Goal: Find specific page/section: Find specific page/section

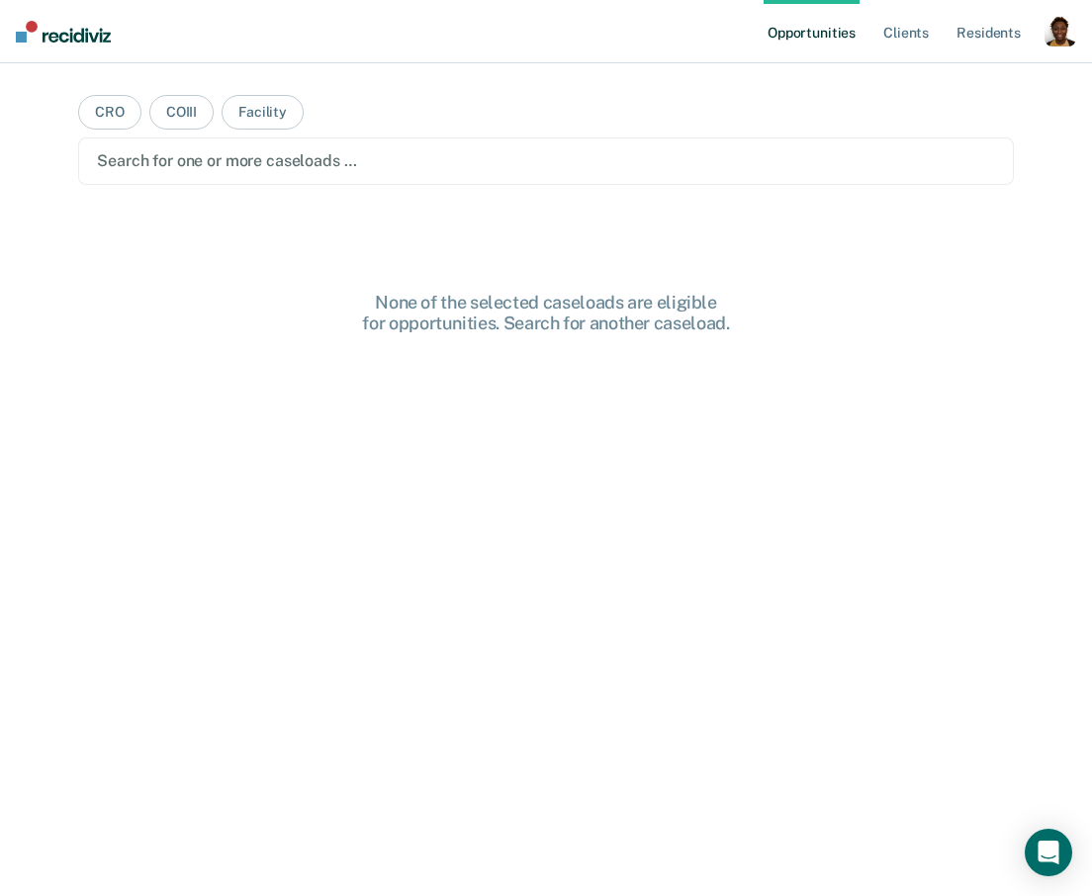
click at [1060, 23] on div "button" at bounding box center [1060, 31] width 32 height 32
click at [926, 77] on link "Profile" at bounding box center [980, 80] width 159 height 17
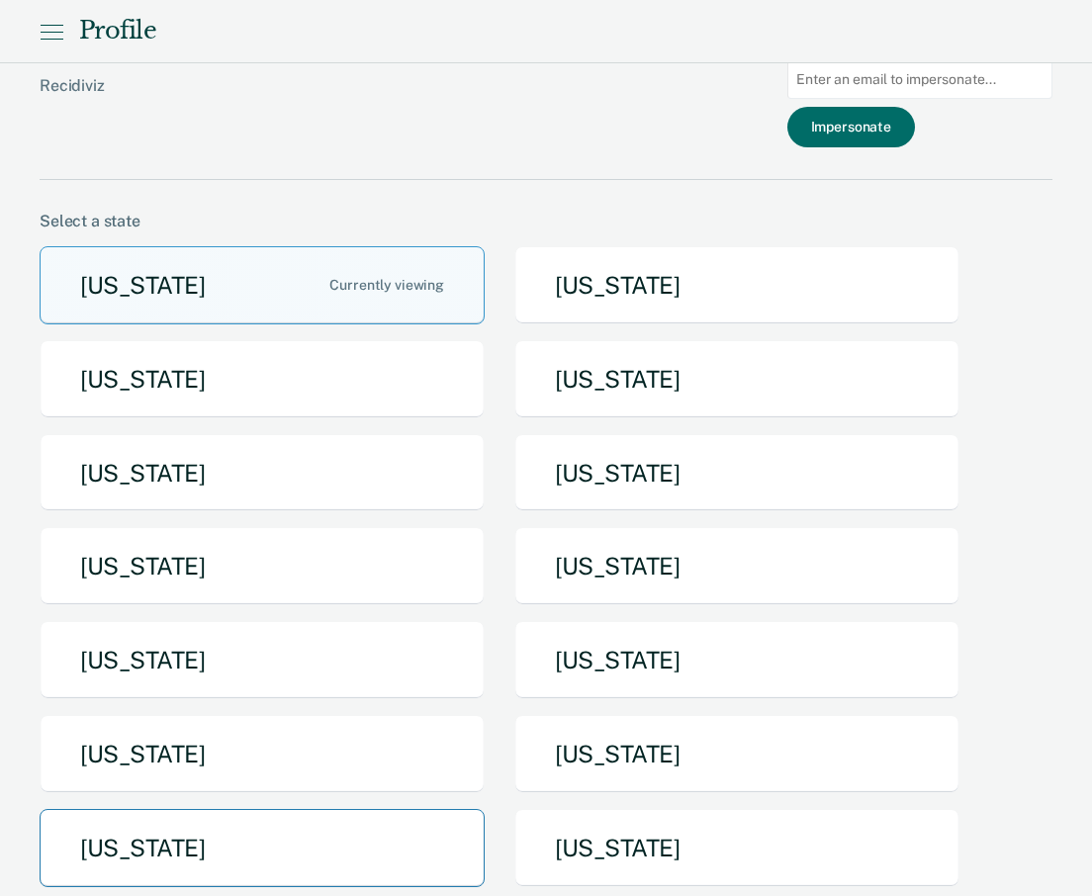
click at [229, 850] on button "[US_STATE]" at bounding box center [262, 848] width 445 height 78
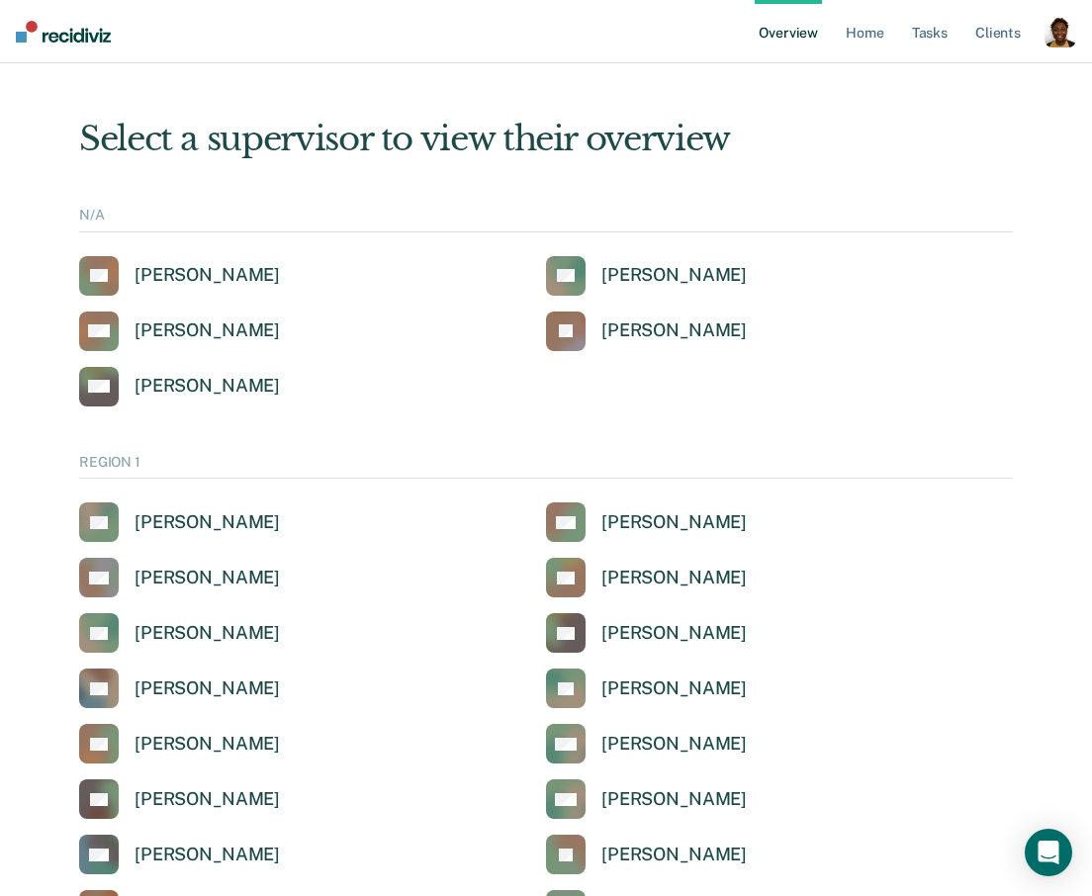
click at [1067, 33] on div "button" at bounding box center [1060, 32] width 32 height 32
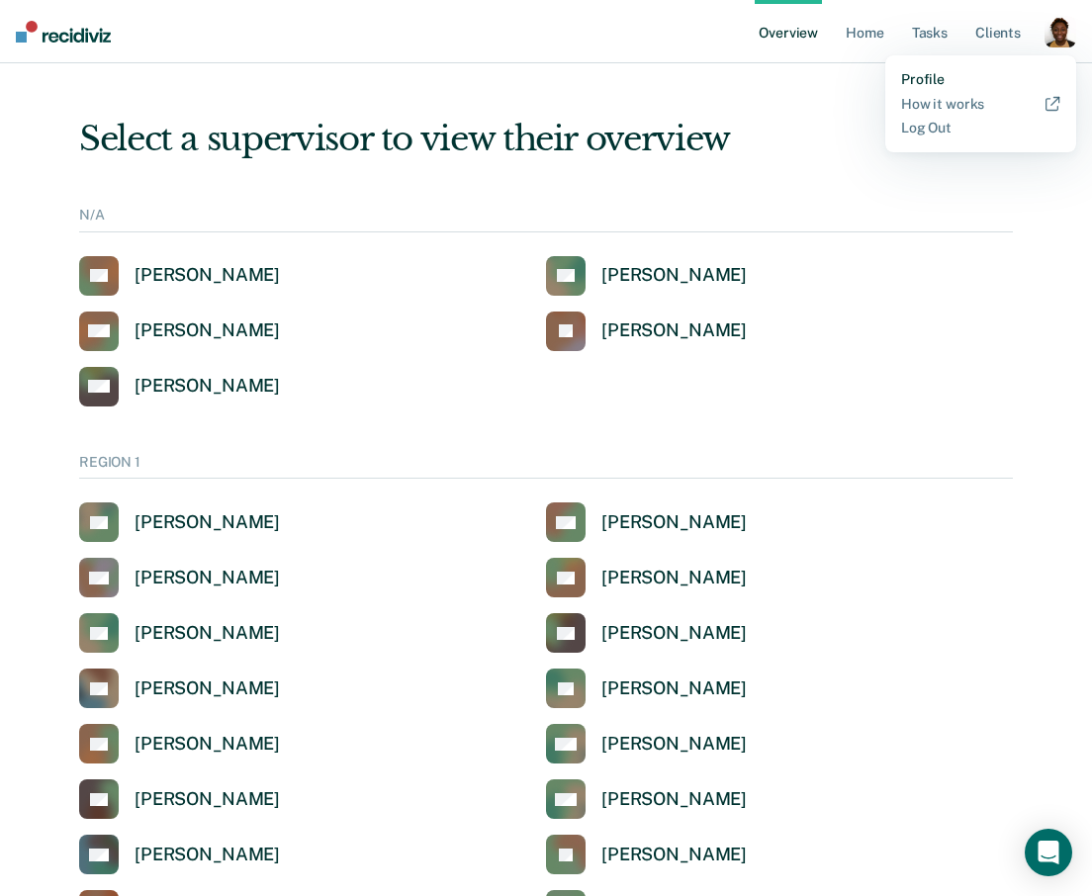
click at [934, 81] on link "Profile" at bounding box center [980, 79] width 159 height 17
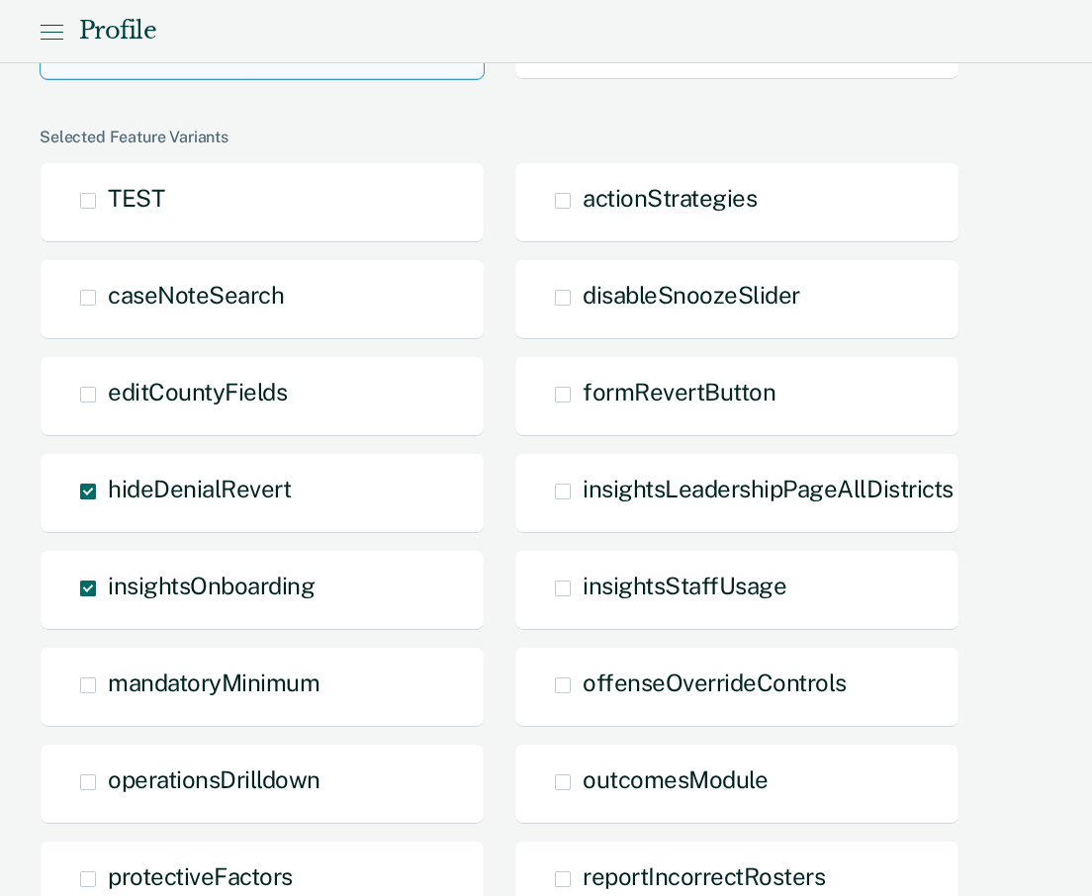
scroll to position [1463, 0]
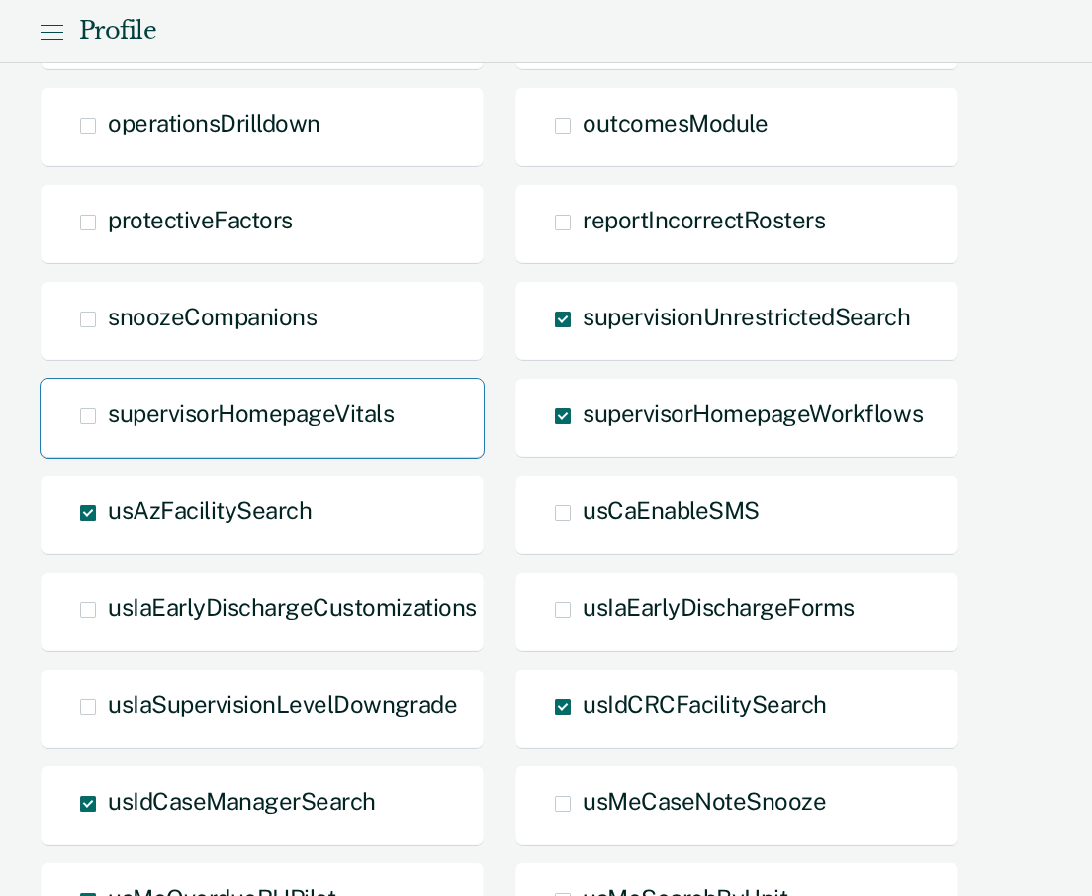
click at [277, 421] on div "supervisorHomepageVitals" at bounding box center [262, 418] width 445 height 81
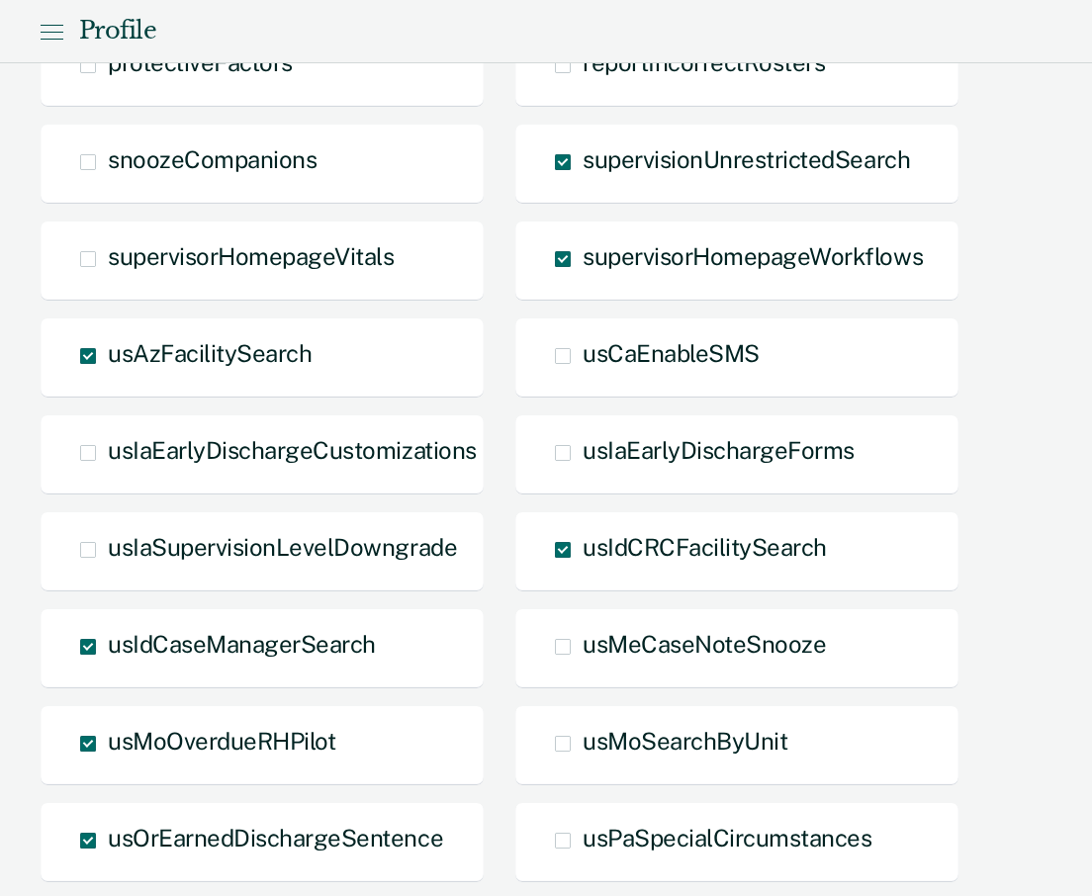
scroll to position [1344, 0]
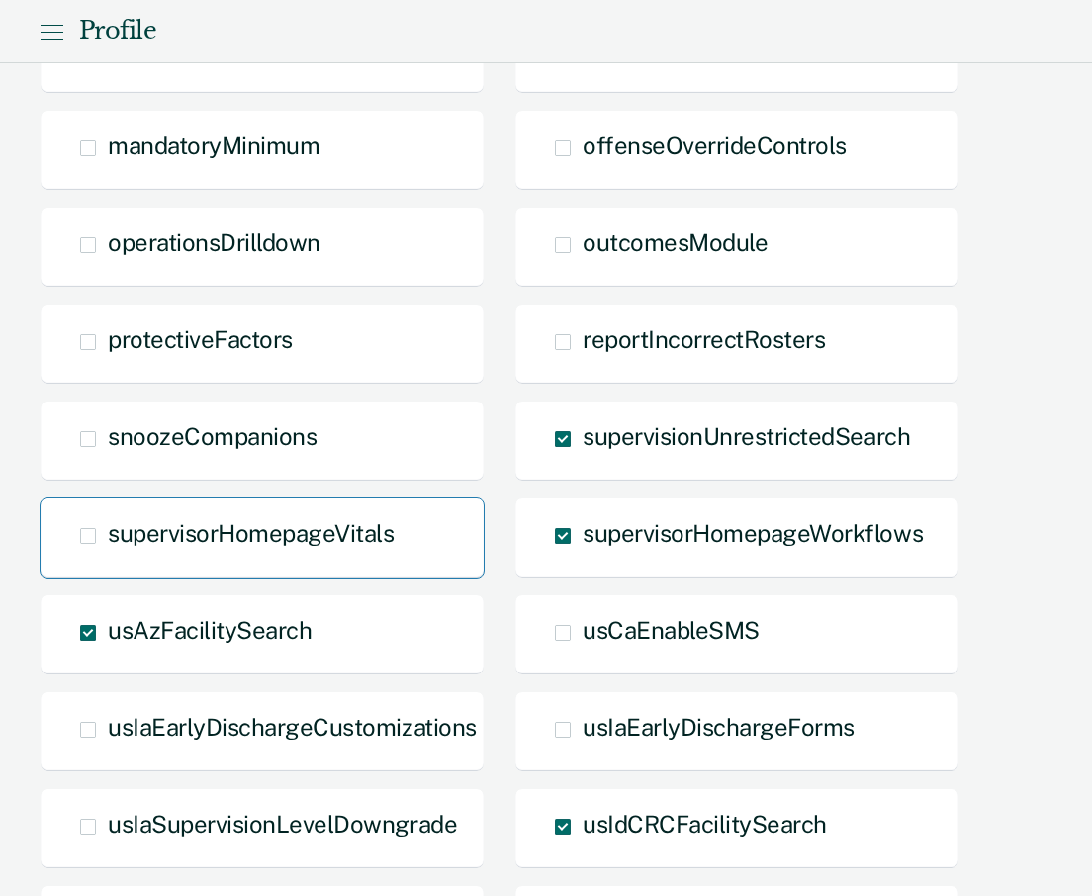
click at [93, 541] on div "supervisorHomepageVitals" at bounding box center [262, 537] width 445 height 81
click at [89, 528] on span at bounding box center [88, 536] width 16 height 16
click at [108, 551] on input "supervisorHomepageVitals" at bounding box center [108, 551] width 0 height 0
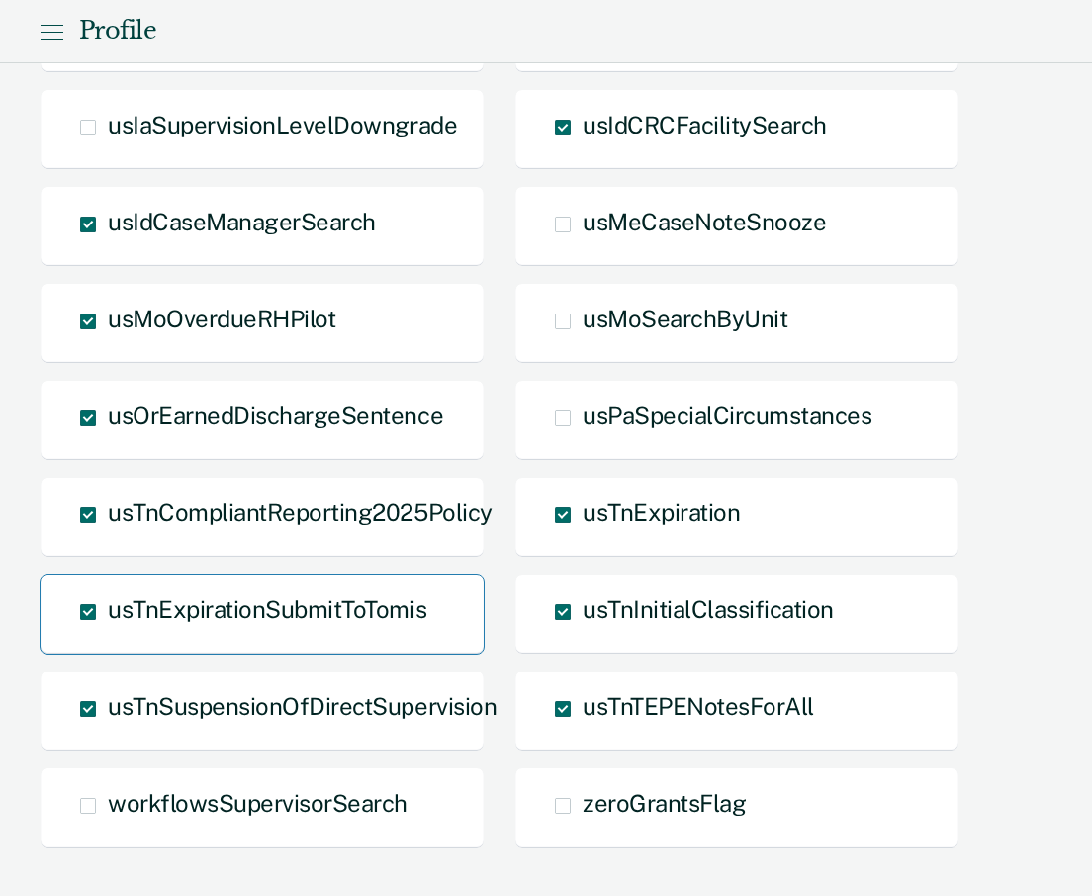
scroll to position [2109, 0]
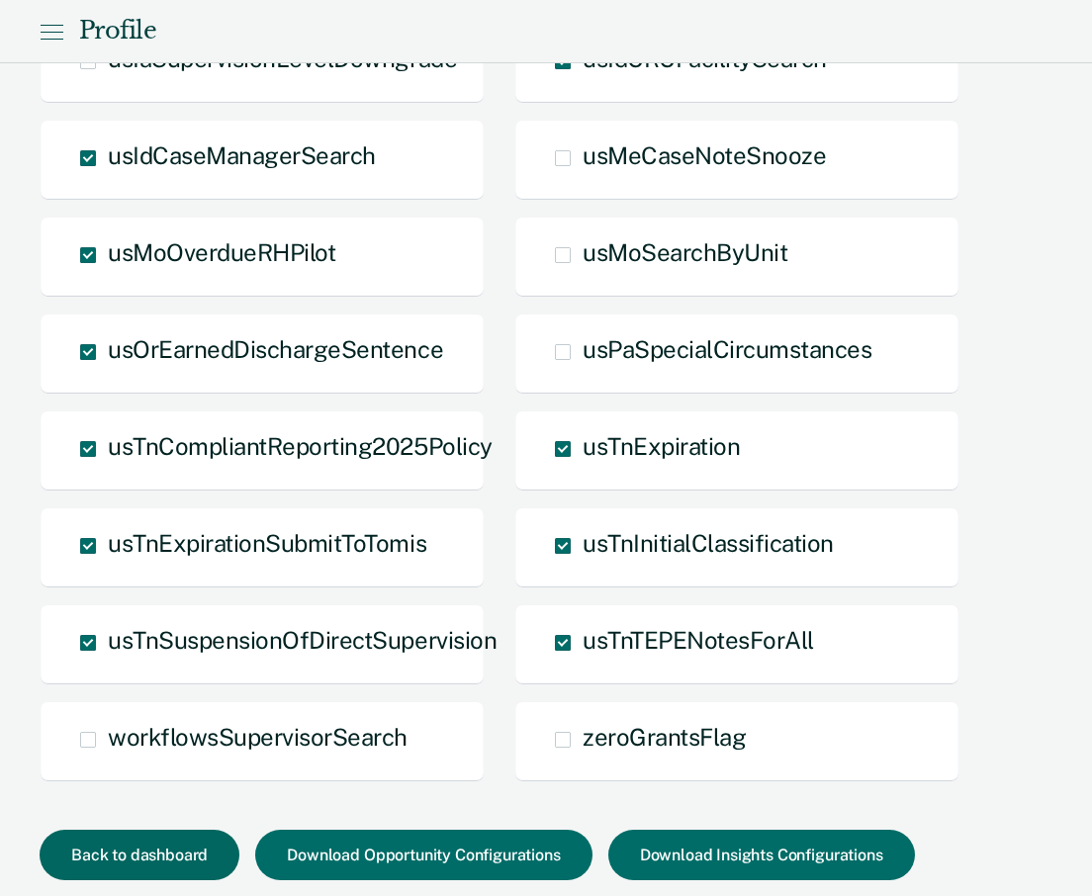
click at [151, 850] on button "Back to dashboard" at bounding box center [140, 855] width 200 height 50
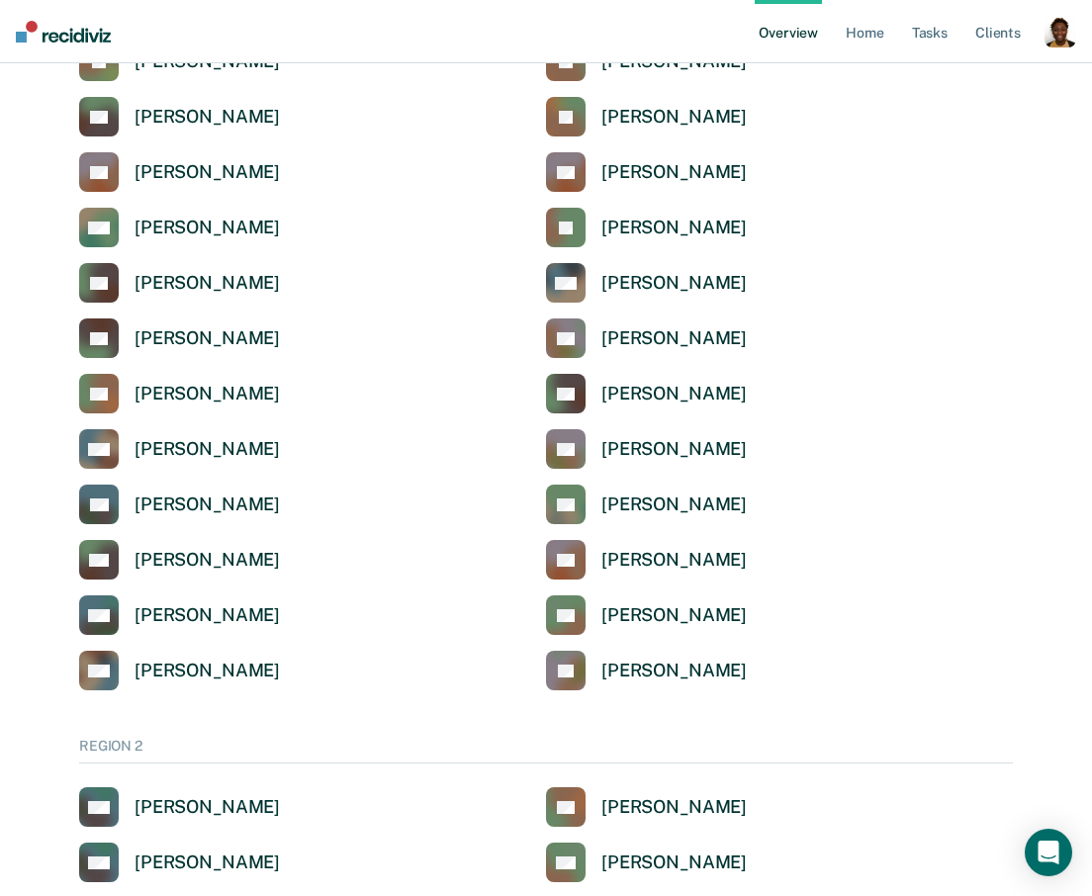
scroll to position [5686, 0]
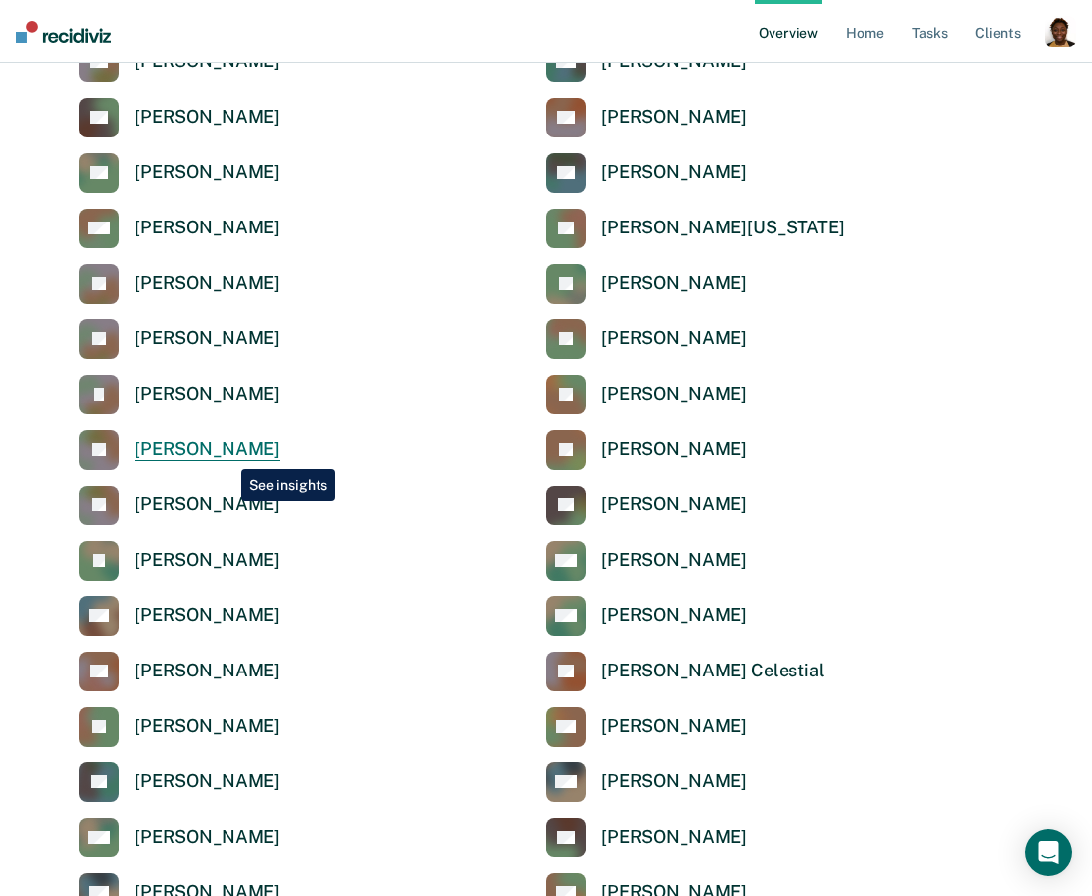
click at [226, 454] on div "[PERSON_NAME]" at bounding box center [206, 449] width 145 height 23
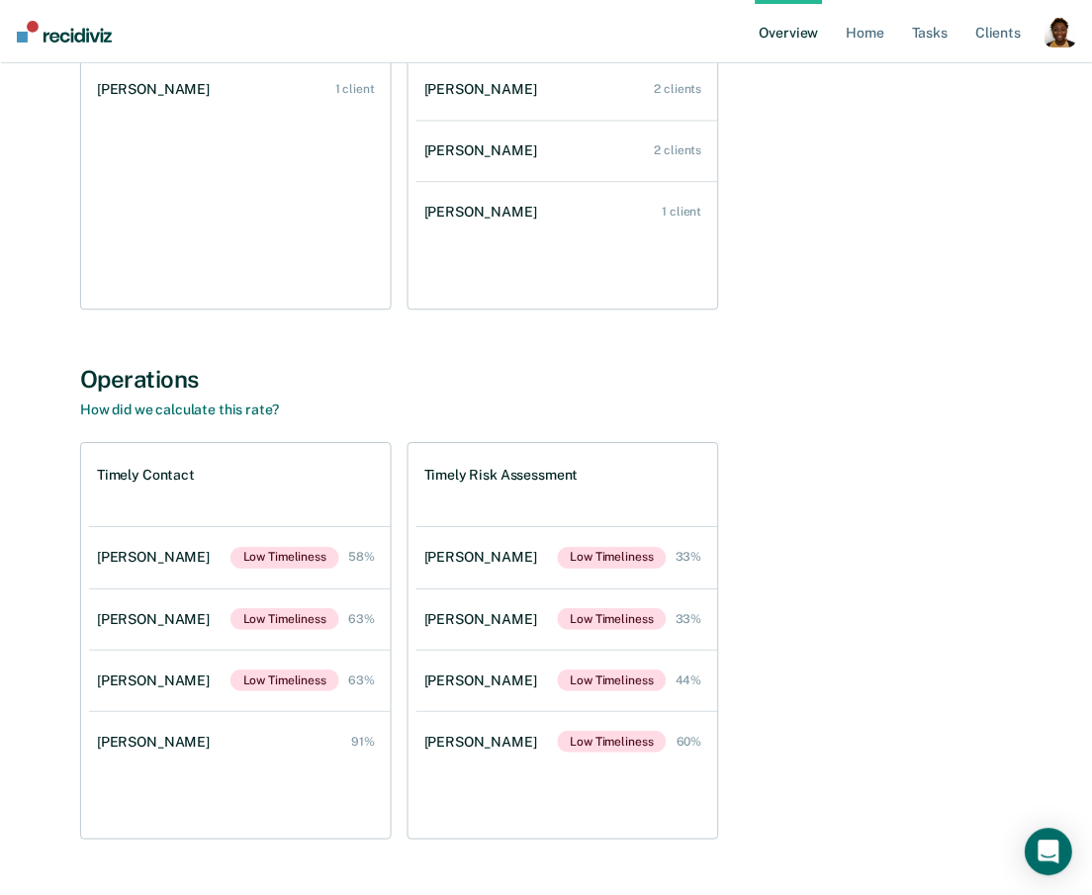
scroll to position [459, 0]
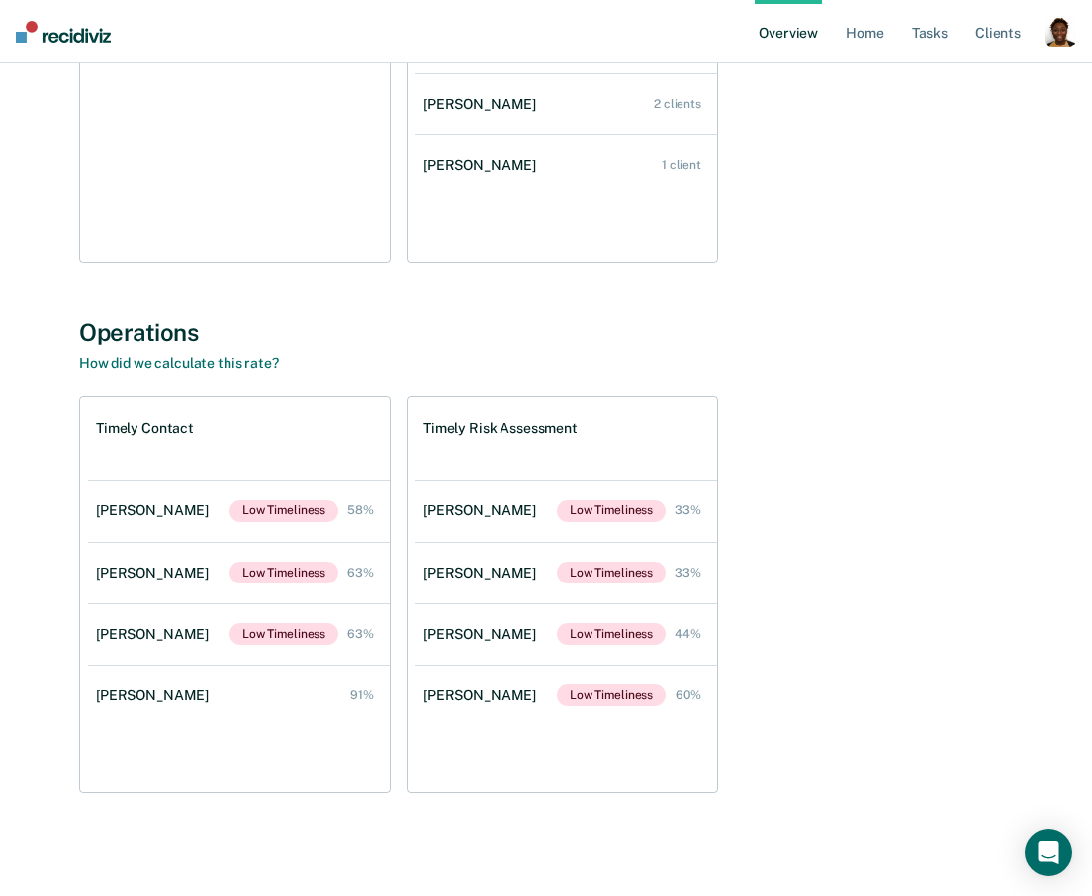
click at [130, 422] on h1 "Timely Contact" at bounding box center [145, 428] width 98 height 17
click at [467, 423] on h1 "Timely Risk Assessment" at bounding box center [500, 428] width 154 height 17
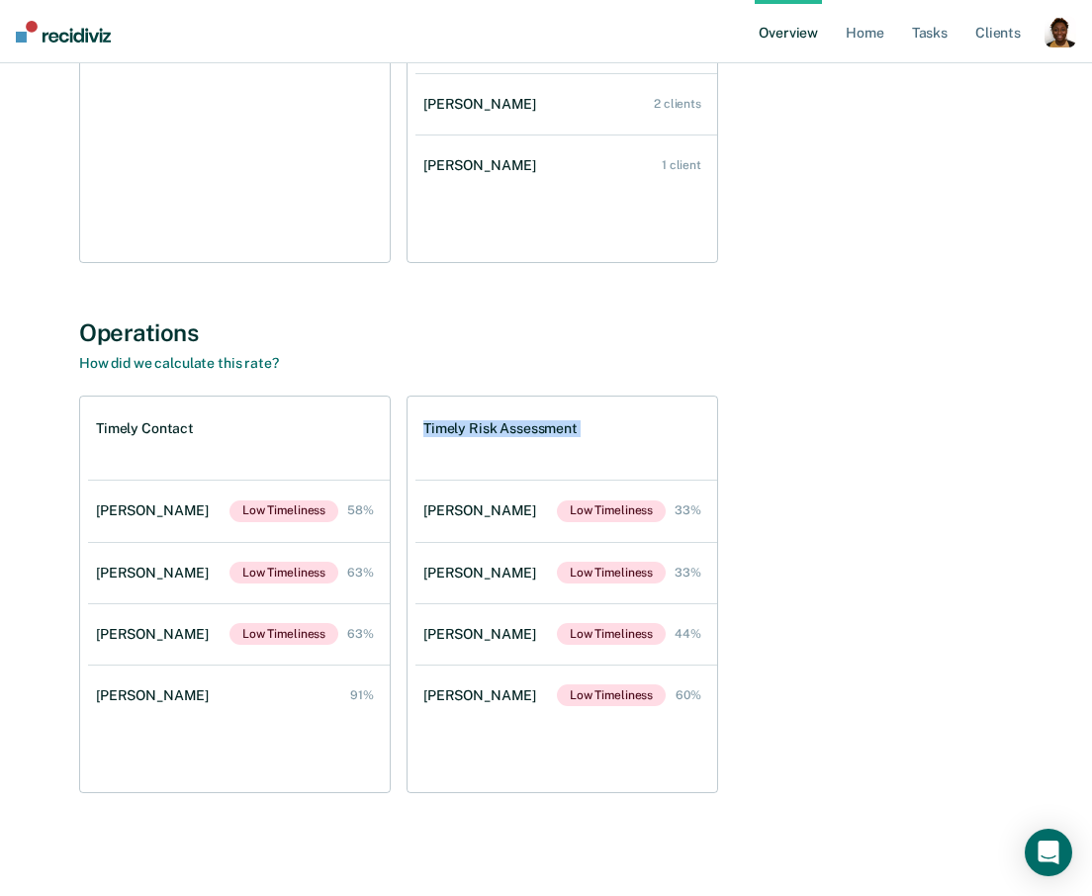
click at [467, 423] on h1 "Timely Risk Assessment" at bounding box center [500, 428] width 154 height 17
click at [257, 366] on link "How did we calculate this rate?" at bounding box center [179, 363] width 200 height 16
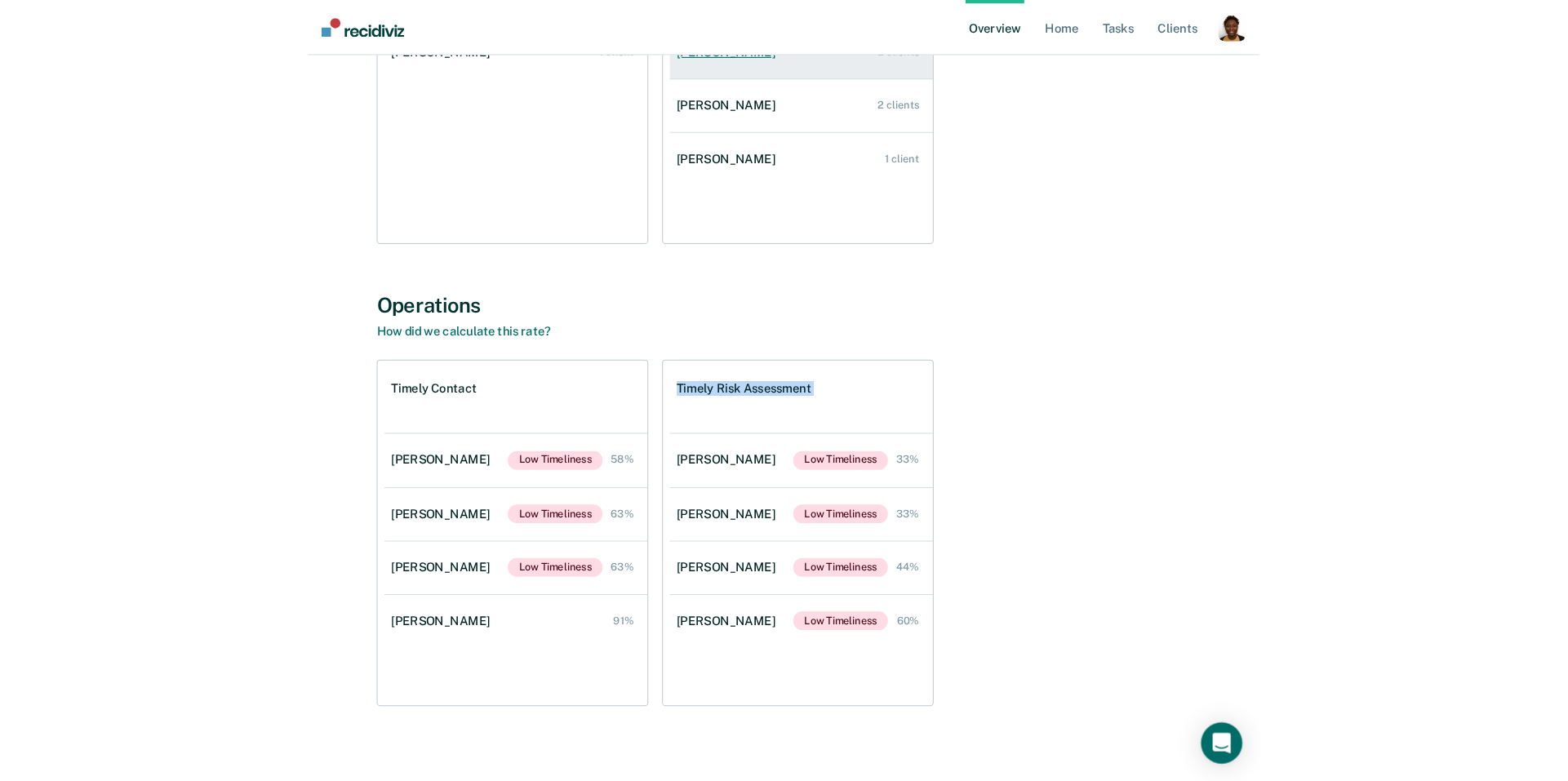
scroll to position [337, 0]
